Goal: Task Accomplishment & Management: Complete application form

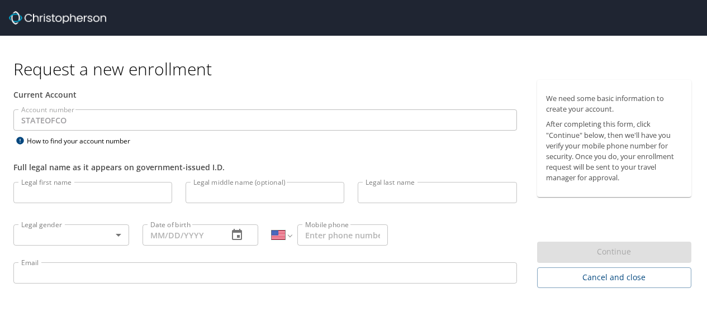
select select "US"
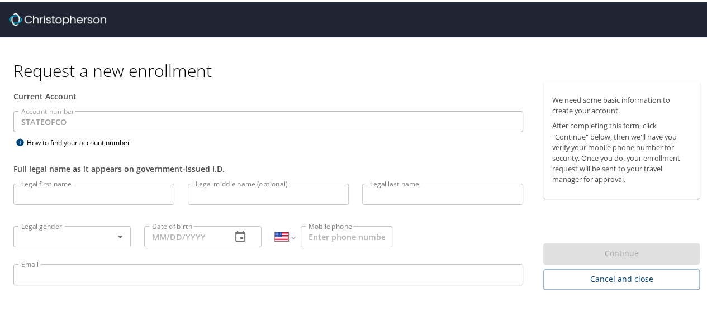
click at [70, 195] on input "Legal first name" at bounding box center [93, 192] width 161 height 21
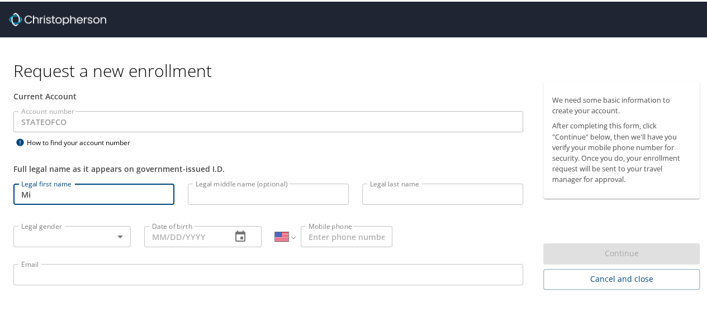
type input "M"
click at [78, 199] on input "Legal first name" at bounding box center [93, 192] width 161 height 21
type input "Mishael"
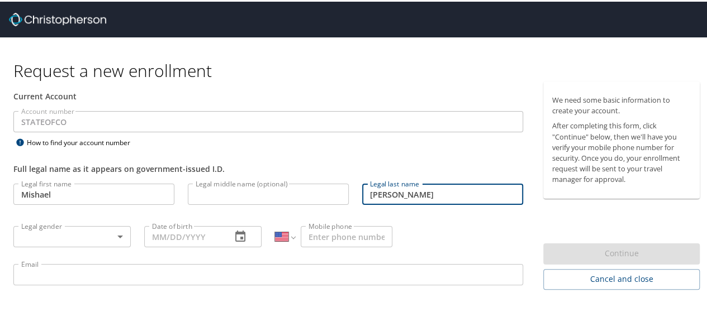
type input "Hayes"
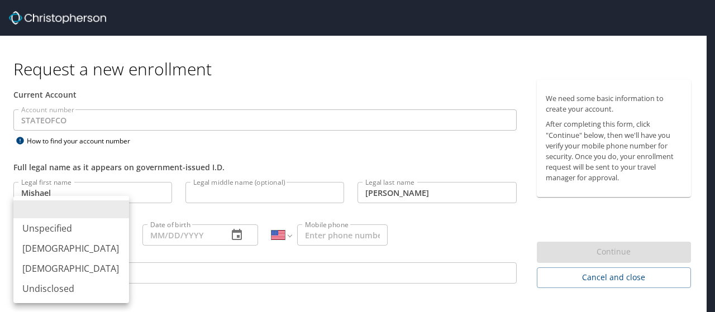
click at [72, 233] on body "Request a new enrollment Current Account Account number STATEOFCO Account numbe…" at bounding box center [357, 156] width 715 height 312
click at [51, 269] on li "Female" at bounding box center [71, 269] width 116 height 20
type input "Female"
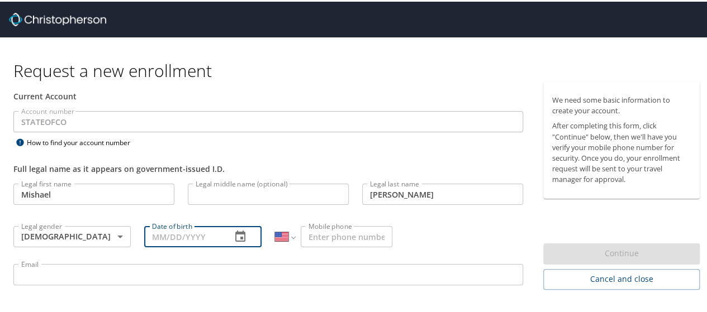
click at [200, 235] on input "Date of birth" at bounding box center [183, 235] width 78 height 21
click at [239, 232] on icon "button" at bounding box center [240, 235] width 13 height 13
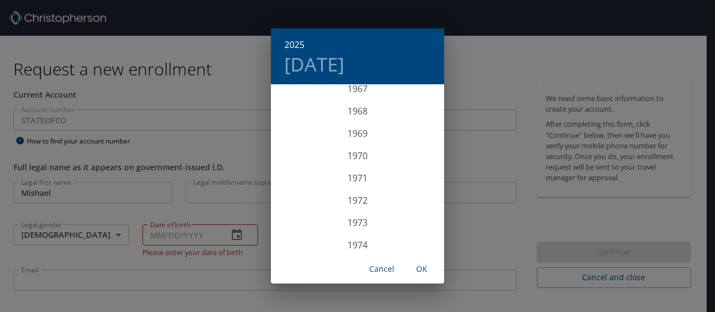
scroll to position [1411, 0]
click at [353, 206] on div "1967" at bounding box center [357, 205] width 173 height 22
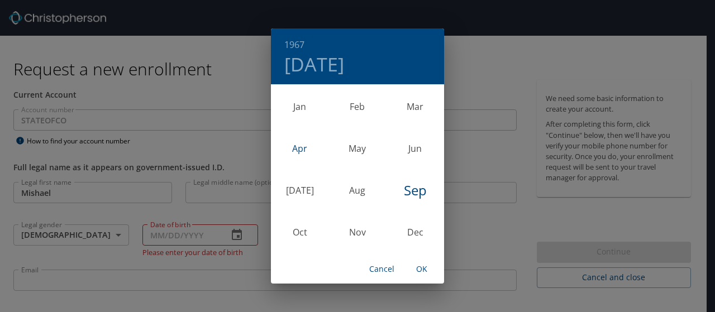
click at [301, 148] on div "Apr" at bounding box center [300, 148] width 58 height 42
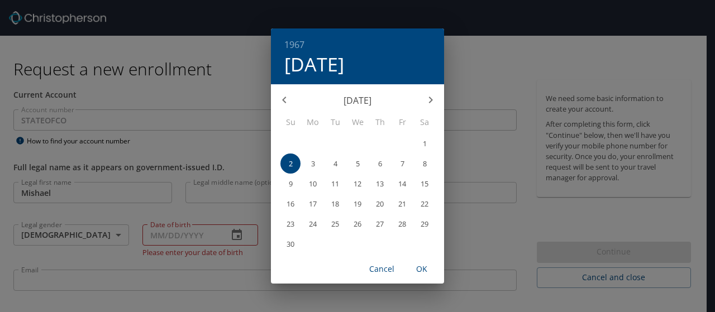
click at [398, 204] on span "21" at bounding box center [402, 204] width 20 height 7
click at [429, 267] on span "OK" at bounding box center [421, 270] width 27 height 14
type input "04/21/1967"
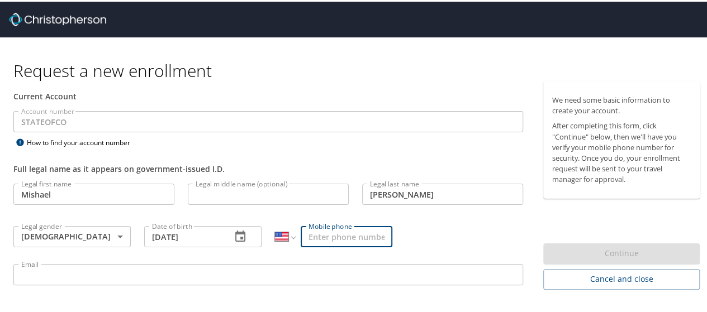
click at [329, 234] on input "Mobile phone" at bounding box center [347, 235] width 92 height 21
type input "(720) 951-2977"
type input "L"
click at [100, 275] on input "Email" at bounding box center [268, 273] width 510 height 21
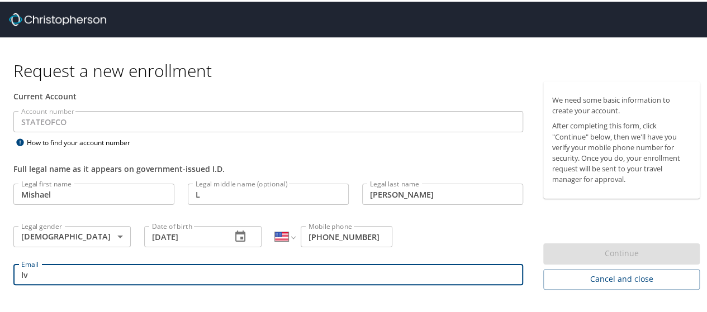
type input "l"
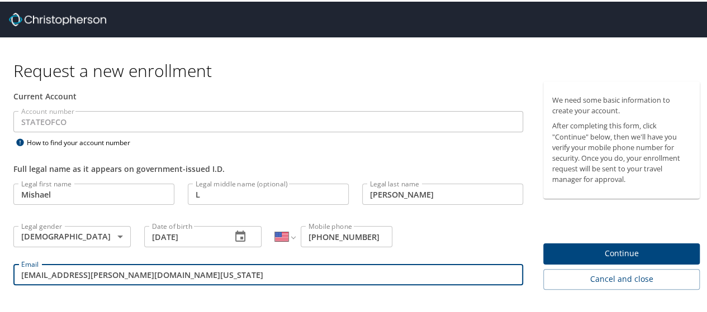
type input "mishael.hayes@state.co.us"
click at [593, 250] on span "Continue" at bounding box center [621, 252] width 139 height 14
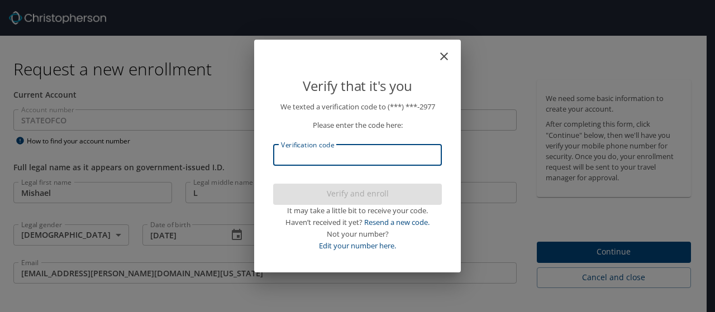
click at [331, 161] on input "Verification code" at bounding box center [357, 155] width 169 height 21
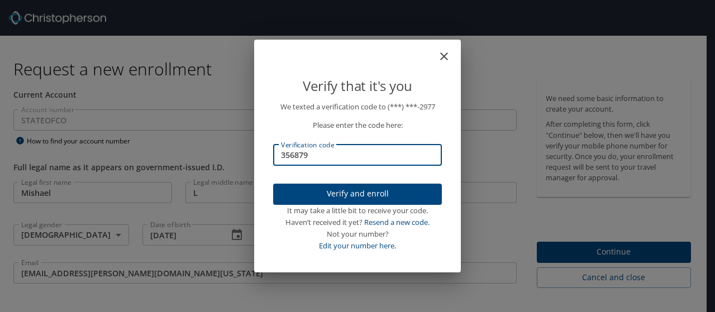
type input "356879"
drag, startPoint x: 356, startPoint y: 192, endPoint x: 399, endPoint y: 175, distance: 45.7
click at [356, 192] on span "Verify and enroll" at bounding box center [357, 194] width 151 height 14
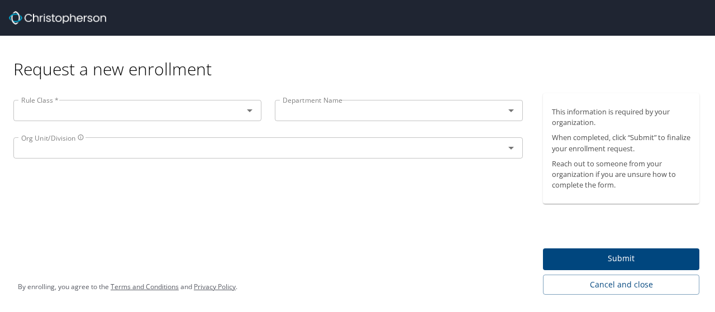
click at [249, 110] on icon "Open" at bounding box center [250, 111] width 6 height 3
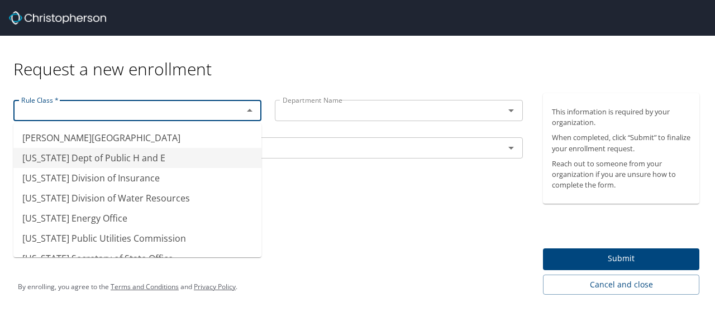
scroll to position [22, 0]
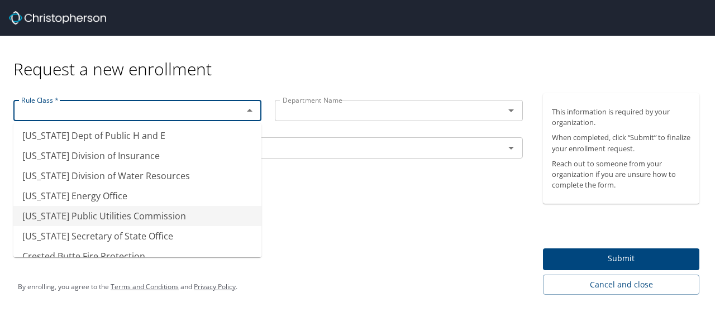
click at [165, 216] on li "Colorado Public Utilities Commission" at bounding box center [137, 216] width 248 height 20
type input "Colorado Public Utilities Commission"
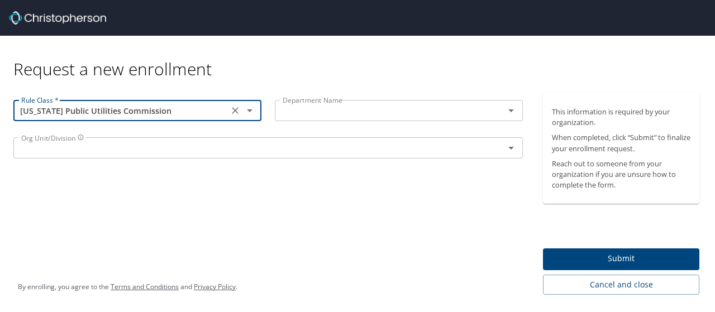
click at [345, 110] on input "text" at bounding box center [382, 110] width 208 height 15
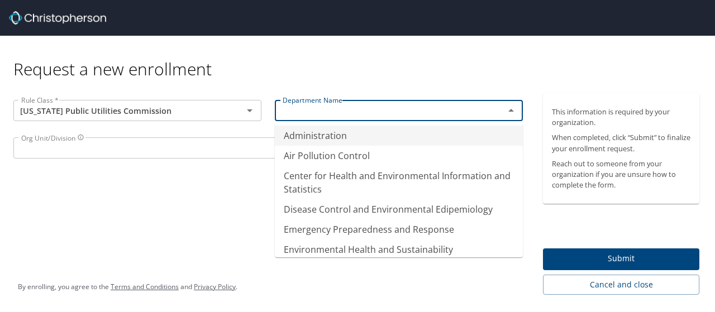
scroll to position [0, 0]
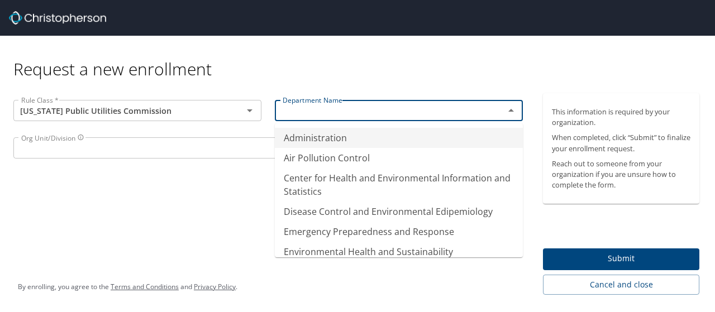
click at [375, 137] on li "Administration" at bounding box center [399, 138] width 248 height 20
type input "Administration"
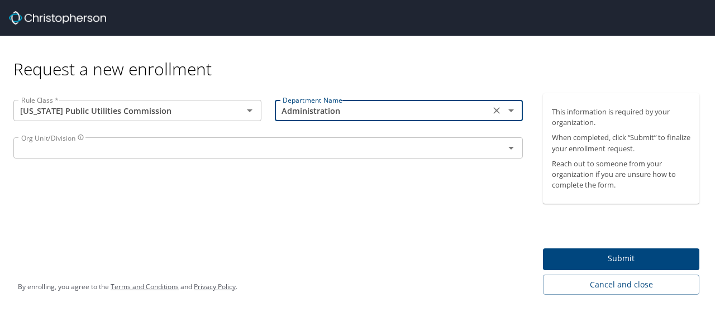
click at [81, 147] on input "text" at bounding box center [252, 148] width 470 height 15
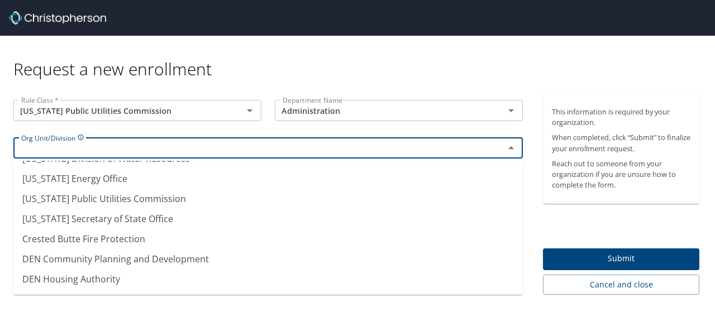
scroll to position [75, 0]
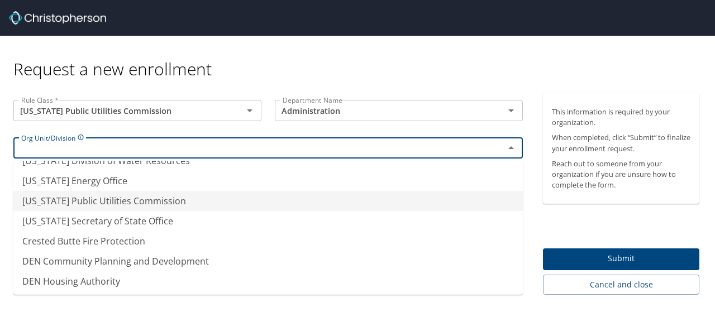
click at [99, 202] on li "Colorado Public Utilities Commission" at bounding box center [268, 201] width 510 height 20
type input "Colorado Public Utilities Commission"
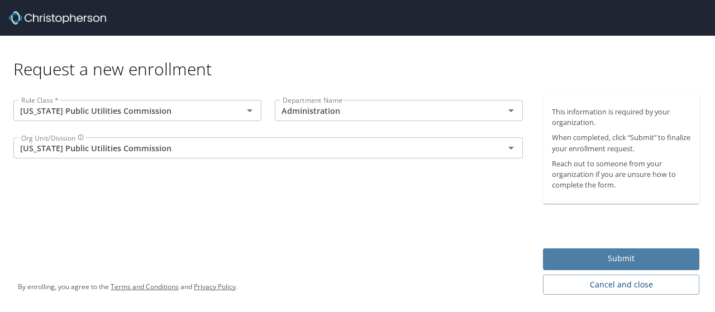
click at [645, 259] on span "Submit" at bounding box center [621, 259] width 139 height 14
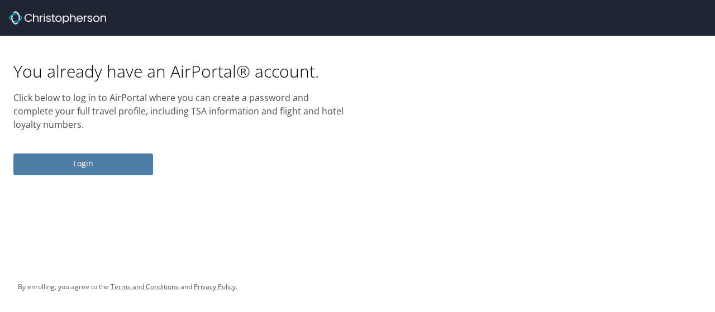
click at [73, 162] on span "Login" at bounding box center [83, 164] width 122 height 14
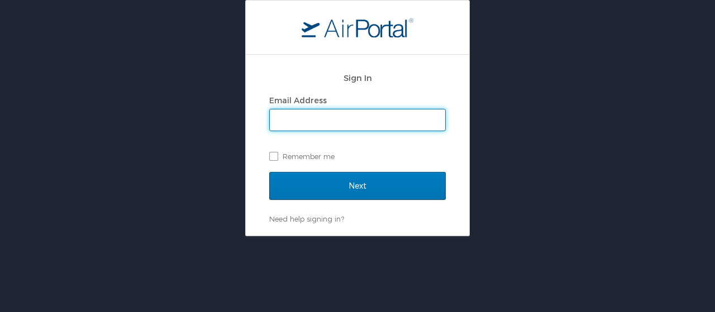
type input "mishael.hayes@state.co.us"
click at [275, 154] on label "Remember me" at bounding box center [357, 156] width 177 height 17
click at [275, 154] on input "Remember me" at bounding box center [272, 155] width 7 height 7
checkbox input "true"
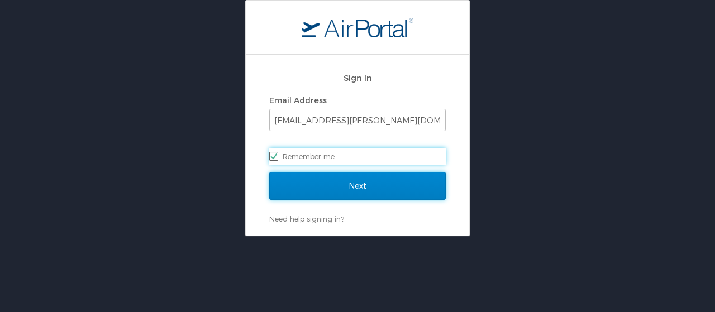
click at [374, 183] on input "Next" at bounding box center [357, 186] width 177 height 28
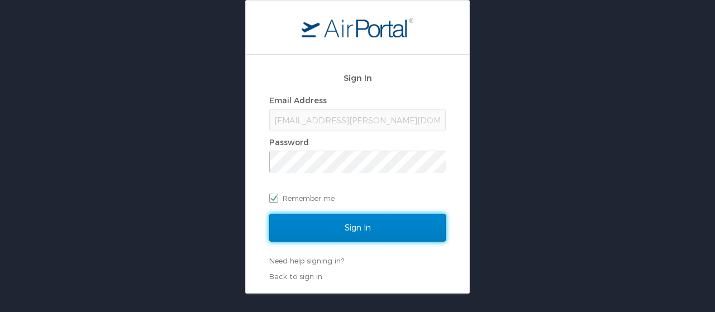
click at [353, 223] on input "Sign In" at bounding box center [357, 228] width 177 height 28
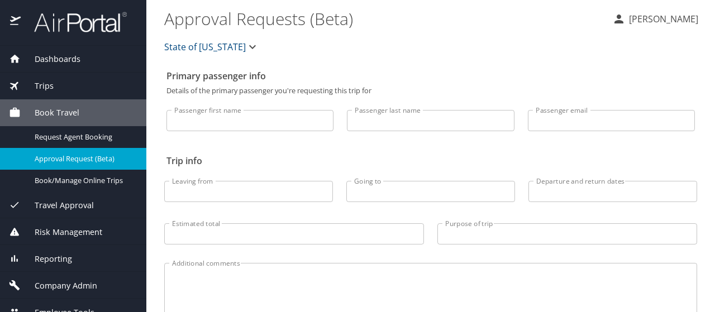
select select "US"
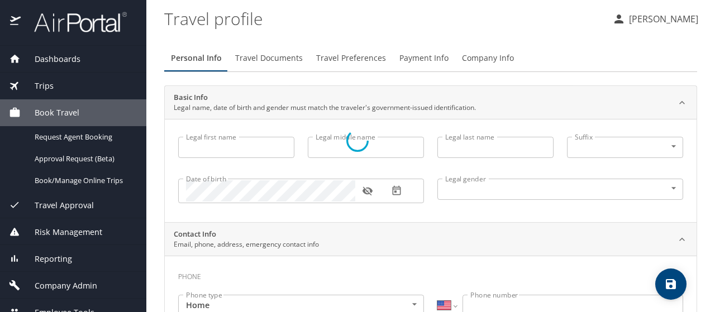
type input "Mishael"
type input "Hayes"
type input "Female"
select select "US"
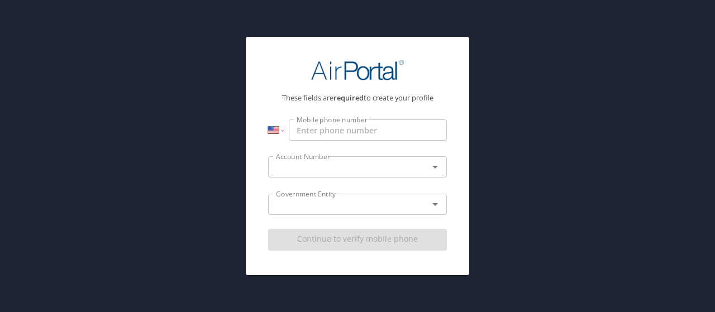
click at [343, 129] on input "Mobile phone number" at bounding box center [368, 130] width 158 height 21
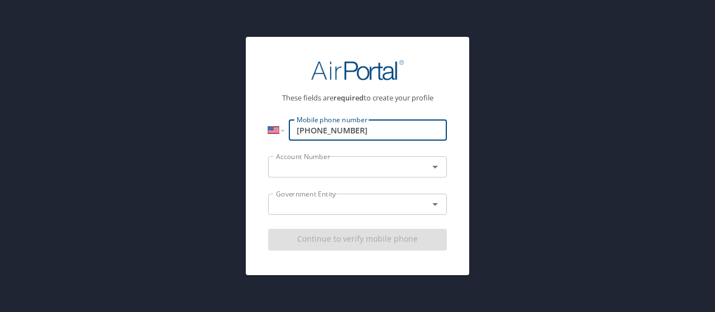
click at [432, 170] on icon "Open" at bounding box center [435, 166] width 13 height 13
type input "(720) 951-2977"
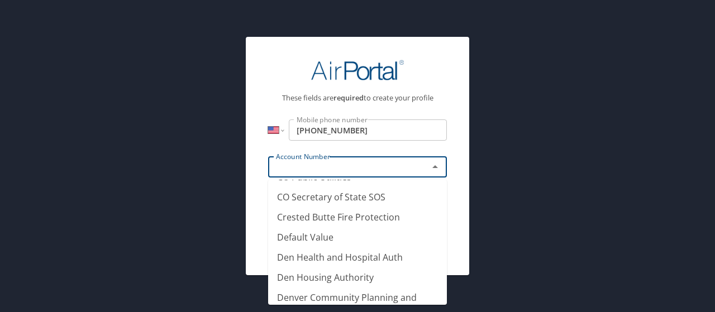
scroll to position [107, 0]
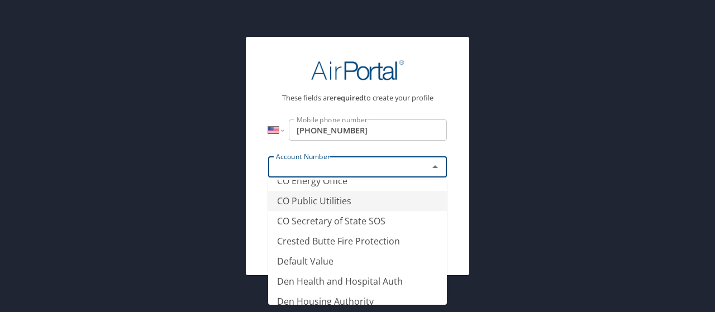
click at [347, 198] on li "CO Public Utilities" at bounding box center [357, 201] width 179 height 20
type input "CO Public Utilities"
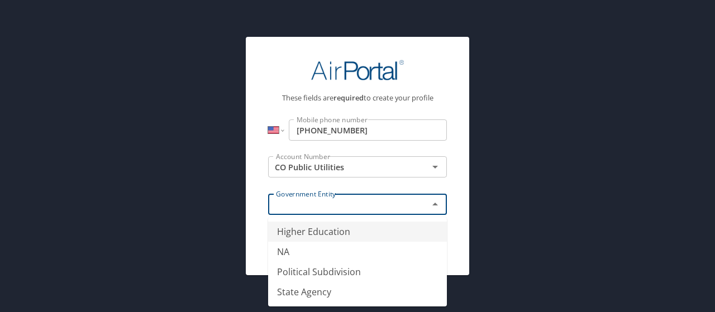
click at [321, 208] on input "text" at bounding box center [341, 204] width 139 height 15
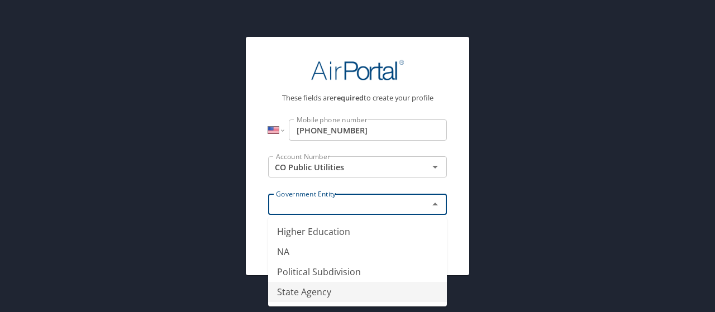
click at [299, 291] on li "State Agency" at bounding box center [357, 292] width 179 height 20
type input "State Agency"
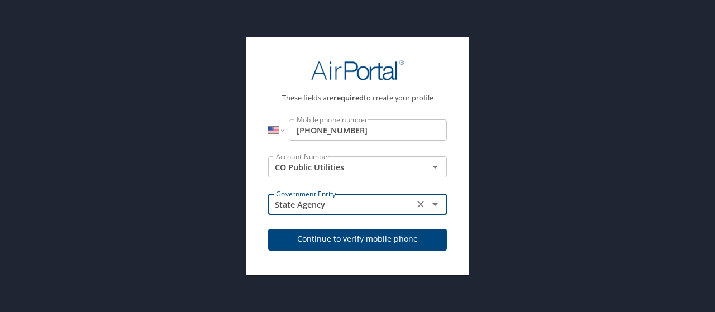
click at [341, 236] on span "Continue to verify mobile phone" at bounding box center [357, 239] width 161 height 14
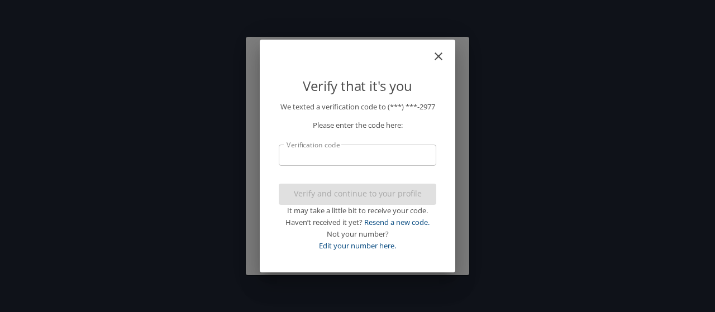
click at [342, 159] on input "Verification code" at bounding box center [358, 155] width 158 height 21
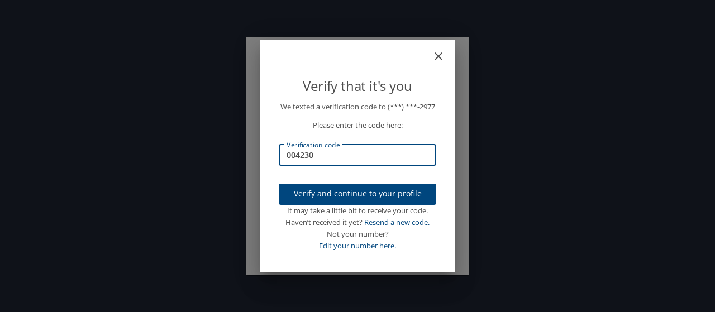
type input "004230"
click at [341, 197] on span "Verify and continue to your profile" at bounding box center [358, 194] width 140 height 14
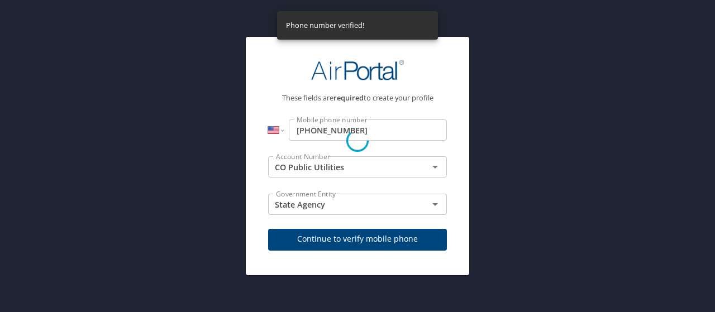
select select "US"
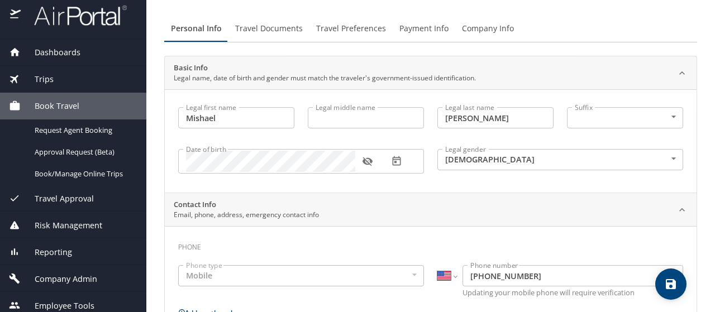
scroll to position [13, 0]
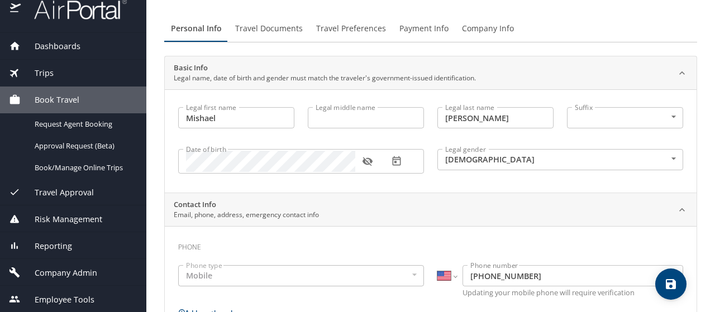
click at [67, 272] on span "Company Admin" at bounding box center [59, 273] width 77 height 12
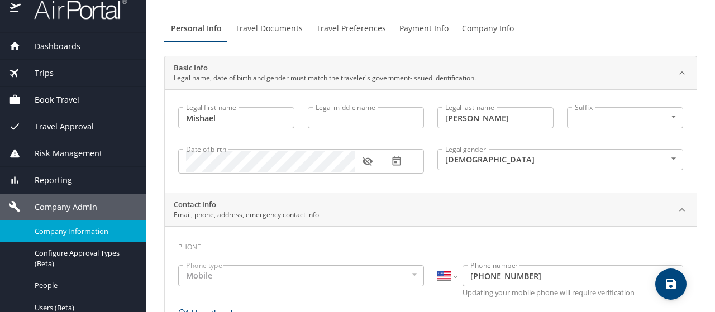
click at [92, 230] on span "Company Information" at bounding box center [84, 231] width 98 height 11
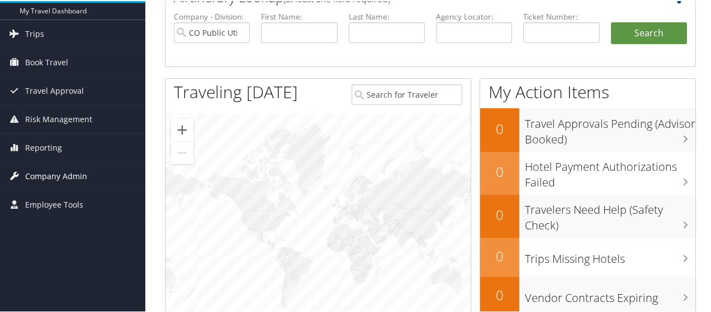
scroll to position [93, 0]
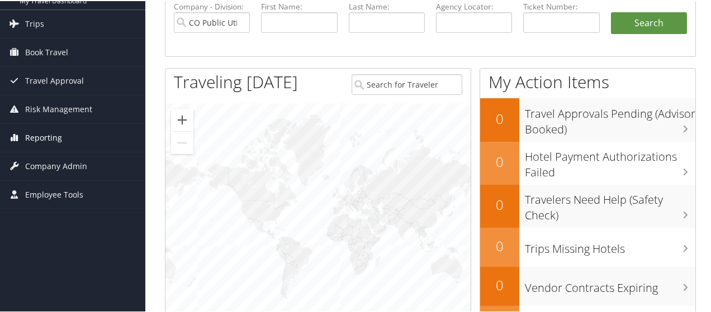
click at [45, 135] on span "Reporting" at bounding box center [43, 137] width 37 height 28
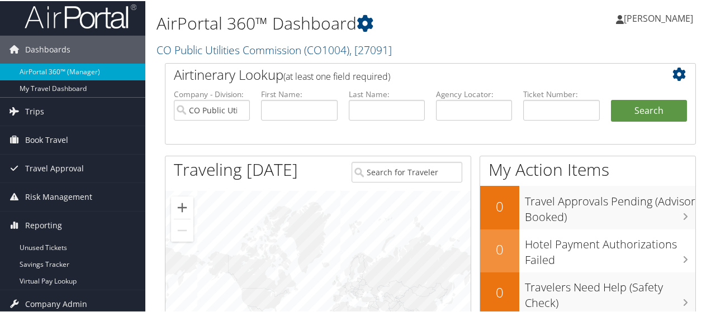
scroll to position [0, 0]
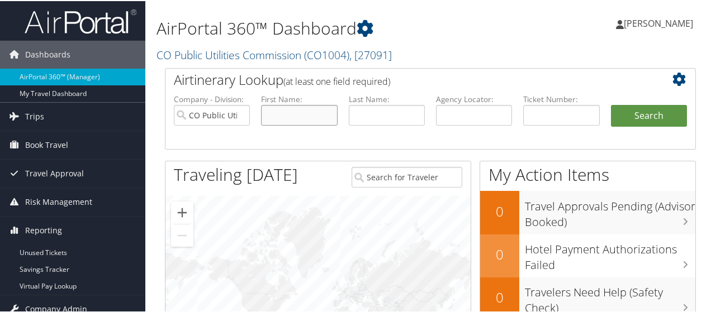
click at [301, 115] on input "text" at bounding box center [299, 114] width 76 height 21
type input "casey"
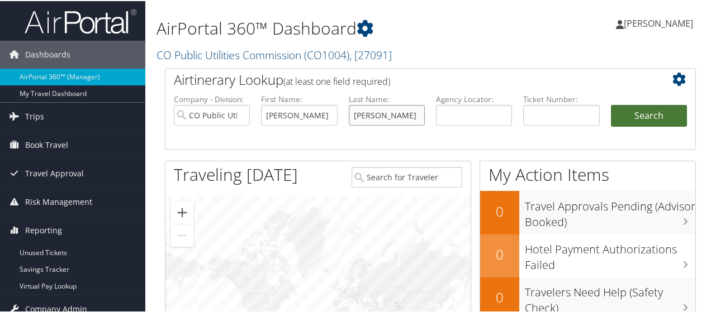
type input "hensley"
click at [639, 112] on button "Search" at bounding box center [649, 115] width 76 height 22
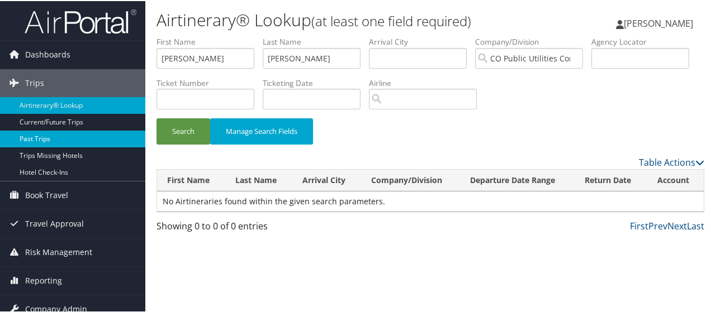
click at [49, 137] on link "Past Trips" at bounding box center [72, 138] width 145 height 17
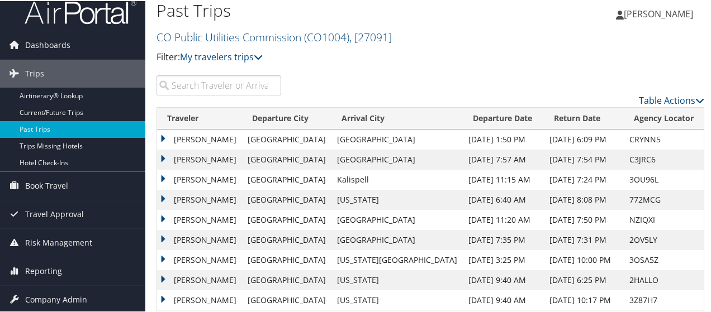
scroll to position [8, 0]
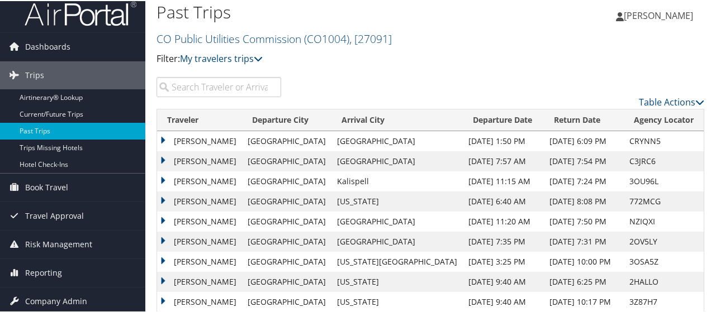
drag, startPoint x: 710, startPoint y: 144, endPoint x: 716, endPoint y: 132, distance: 13.5
click at [715, 132] on html "Menu Dashboards ► AirPortal 360™ (Manager) My Travel Dashboard Trips ► Airtiner…" at bounding box center [357, 148] width 715 height 312
click at [448, 45] on h2 "CO Public Utilities Commission ( CO1004 ) , [ 27091 ]" at bounding box center [338, 36] width 365 height 19
click at [469, 61] on p "Filter: My travelers trips" at bounding box center [338, 58] width 365 height 15
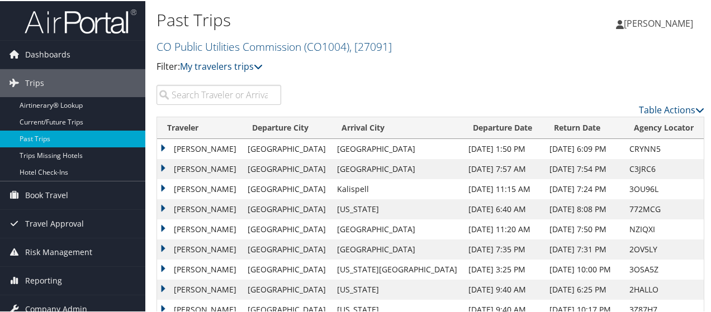
scroll to position [0, 0]
click at [712, 16] on html "Menu Dashboards ► AirPortal 360™ (Manager) My Travel Dashboard Trips ► Airtiner…" at bounding box center [357, 156] width 715 height 312
click at [521, 84] on div "Table Actions" at bounding box center [501, 100] width 424 height 32
